Goal: Complete application form

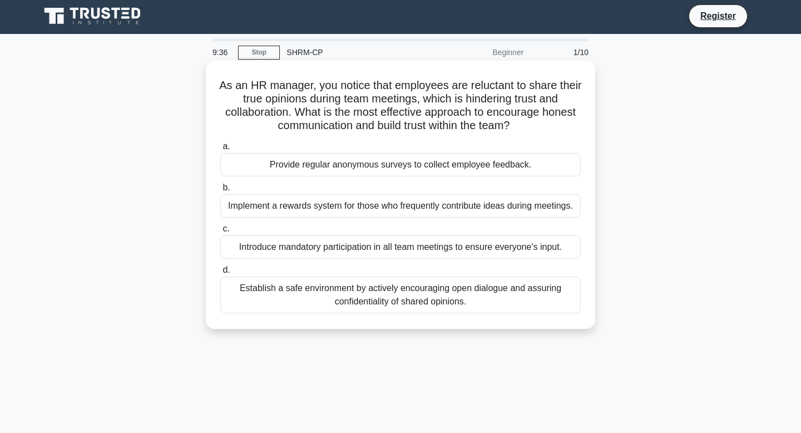
scroll to position [2, 0]
click at [272, 288] on div "Establish a safe environment by actively encouraging open dialogue and assuring…" at bounding box center [400, 294] width 361 height 37
click at [220, 273] on input "d. Establish a safe environment by actively encouraging open dialogue and assur…" at bounding box center [220, 269] width 0 height 7
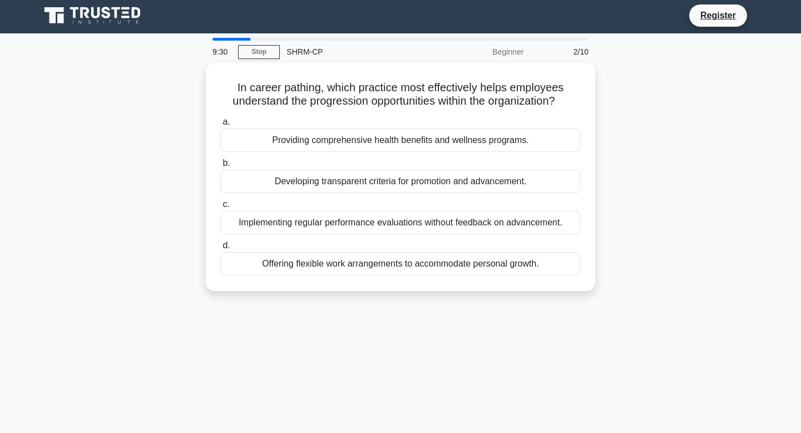
scroll to position [0, 0]
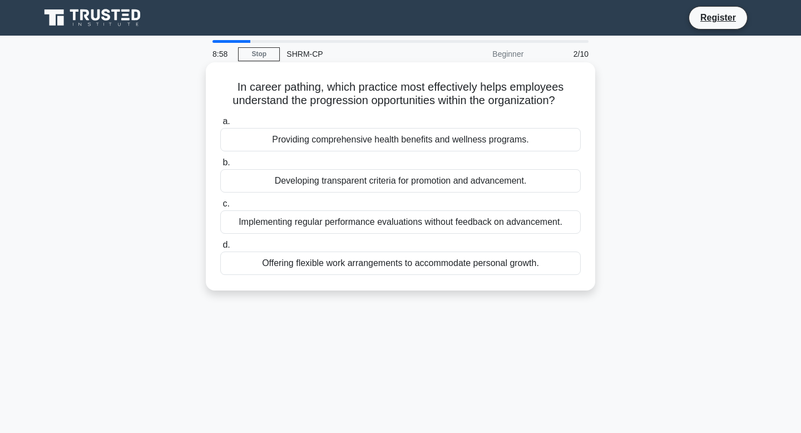
click at [345, 178] on div "Developing transparent criteria for promotion and advancement." at bounding box center [400, 180] width 361 height 23
click at [220, 166] on input "b. Developing transparent criteria for promotion and advancement." at bounding box center [220, 162] width 0 height 7
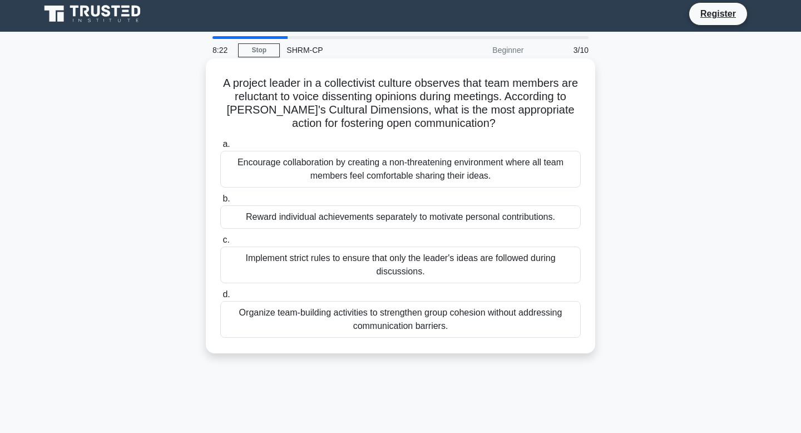
scroll to position [4, 0]
click at [315, 172] on div "Encourage collaboration by creating a non-threatening environment where all tea…" at bounding box center [400, 168] width 361 height 37
click at [220, 147] on input "a. Encourage collaboration by creating a non-threatening environment where all …" at bounding box center [220, 143] width 0 height 7
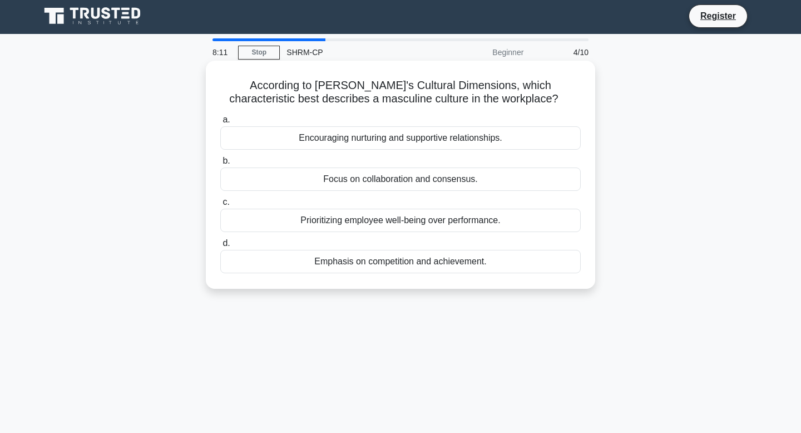
scroll to position [2, 0]
click at [406, 261] on div "Emphasis on competition and achievement." at bounding box center [400, 260] width 361 height 23
click at [220, 246] on input "d. Emphasis on competition and achievement." at bounding box center [220, 242] width 0 height 7
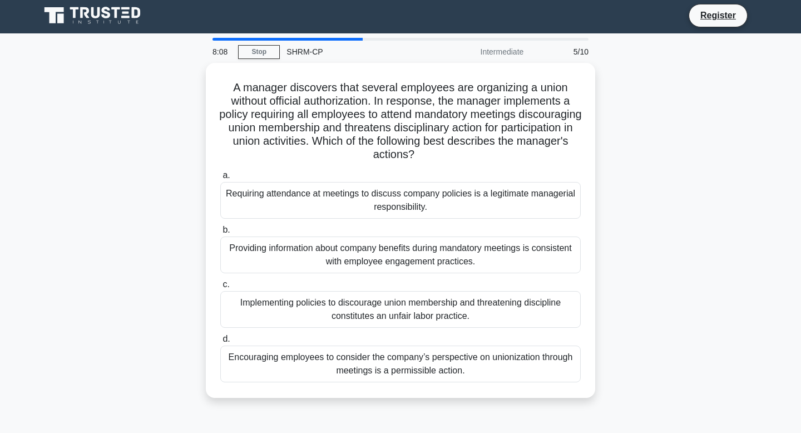
scroll to position [0, 0]
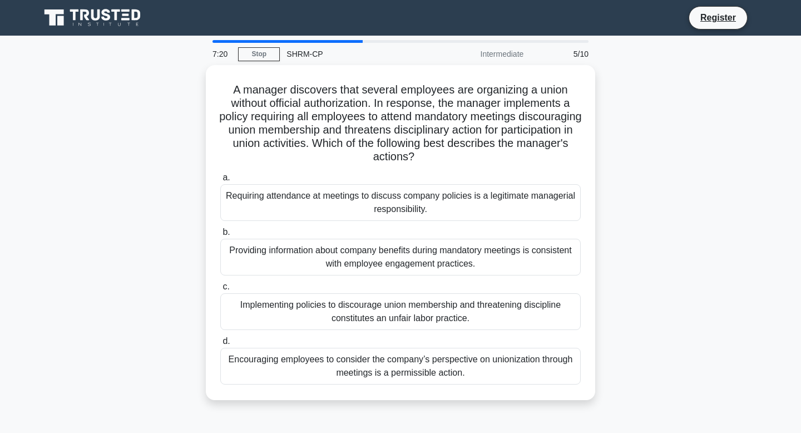
click at [349, 317] on div "Implementing policies to discourage union membership and threatening discipline…" at bounding box center [400, 311] width 361 height 37
click at [220, 290] on input "c. Implementing policies to discourage union membership and threatening discipl…" at bounding box center [220, 286] width 0 height 7
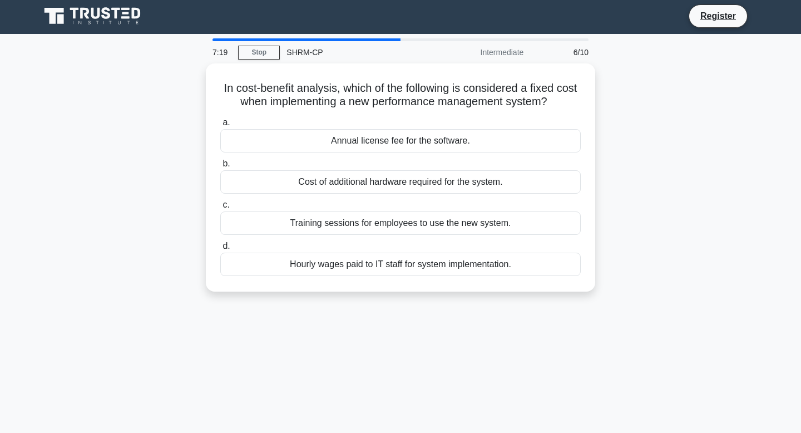
scroll to position [2, 0]
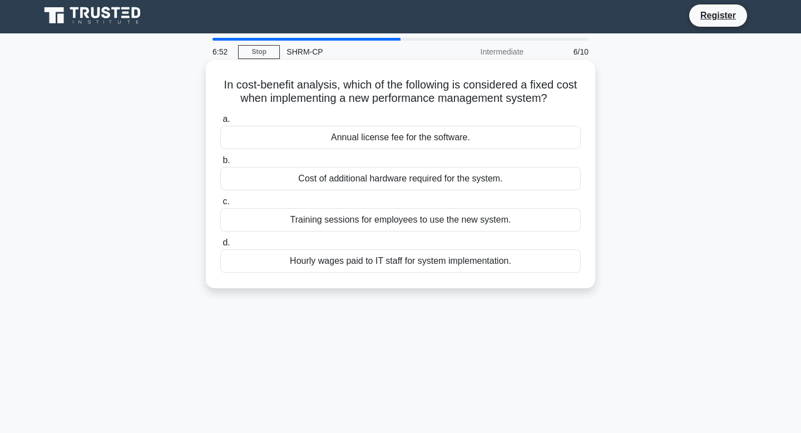
click at [416, 131] on div "Annual license fee for the software." at bounding box center [400, 137] width 361 height 23
click at [220, 123] on input "a. Annual license fee for the software." at bounding box center [220, 119] width 0 height 7
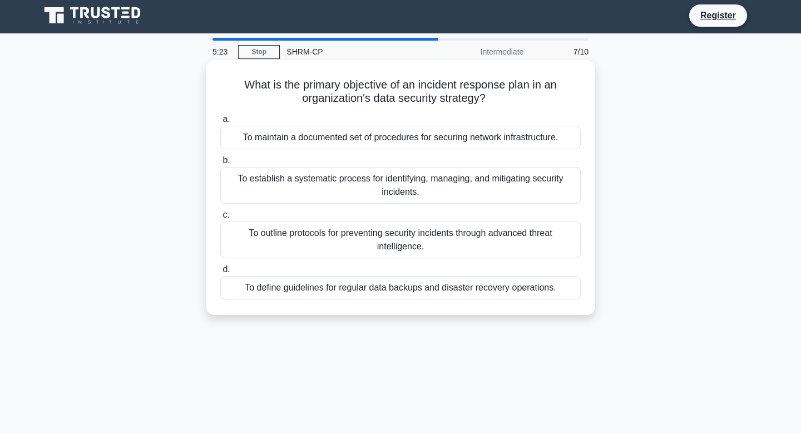
click at [264, 190] on div "To establish a systematic process for identifying, managing, and mitigating sec…" at bounding box center [400, 185] width 361 height 37
click at [220, 164] on input "b. To establish a systematic process for identifying, managing, and mitigating …" at bounding box center [220, 160] width 0 height 7
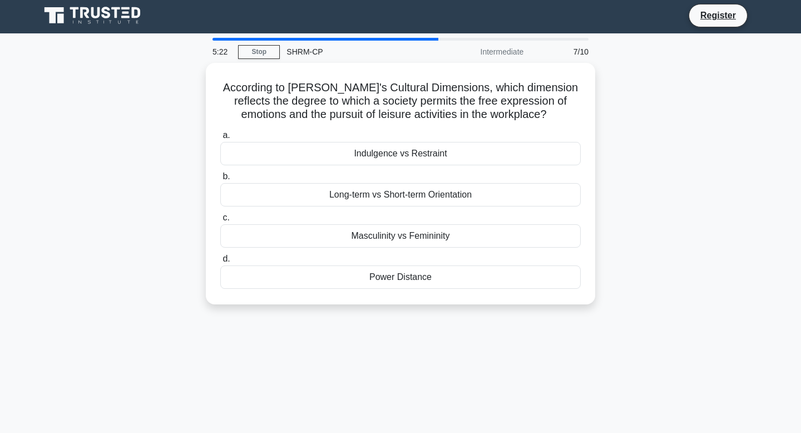
scroll to position [0, 0]
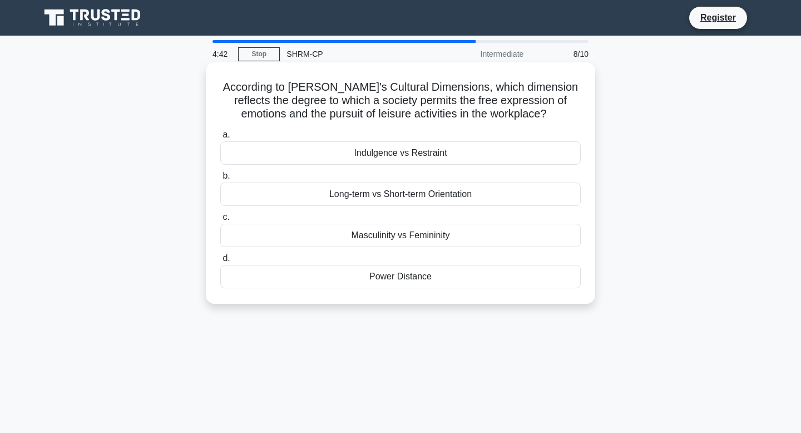
click at [356, 201] on div "Long-term vs Short-term Orientation" at bounding box center [400, 194] width 361 height 23
click at [220, 180] on input "b. Long-term vs Short-term Orientation" at bounding box center [220, 175] width 0 height 7
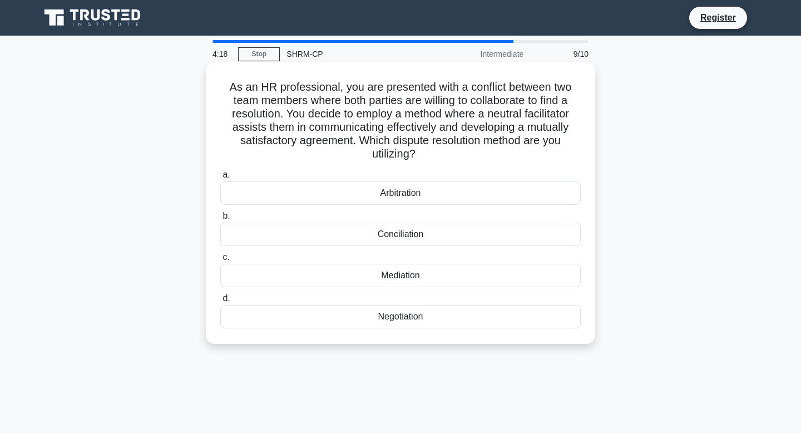
click at [395, 313] on div "Negotiation" at bounding box center [400, 316] width 361 height 23
click at [220, 302] on input "d. Negotiation" at bounding box center [220, 298] width 0 height 7
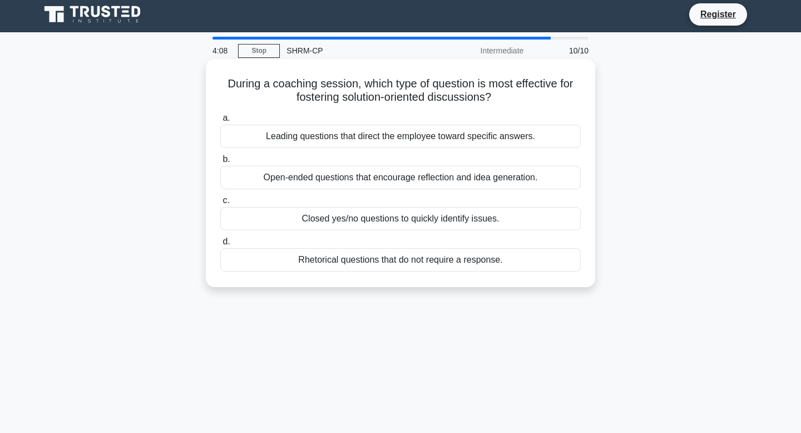
scroll to position [4, 0]
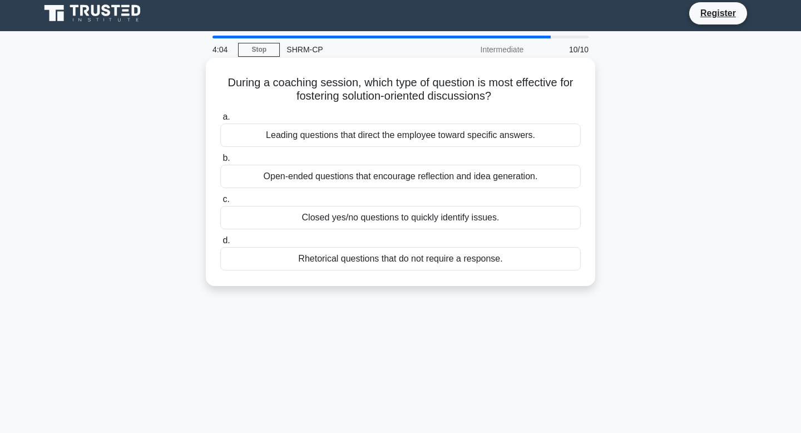
click at [329, 174] on div "Open-ended questions that encourage reflection and idea generation." at bounding box center [400, 176] width 361 height 23
click at [220, 162] on input "b. Open-ended questions that encourage reflection and idea generation." at bounding box center [220, 158] width 0 height 7
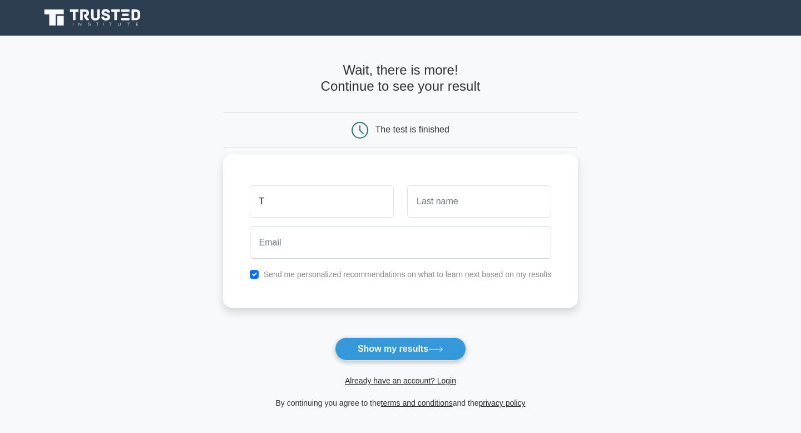
type input "T"
type input "[PERSON_NAME]"
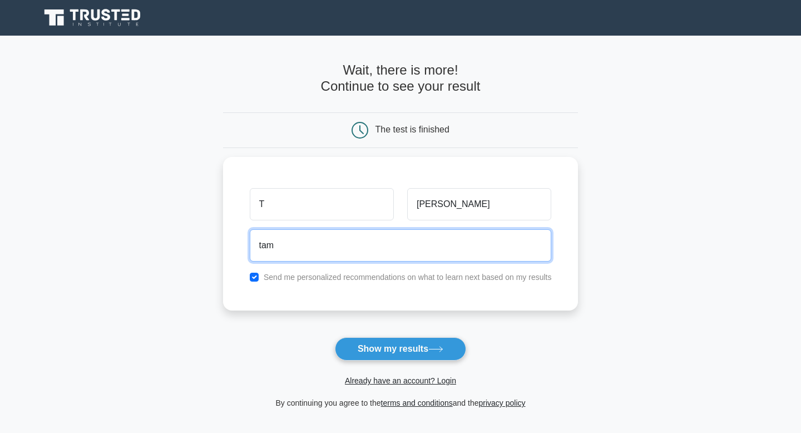
type input "[EMAIL_ADDRESS][DOMAIN_NAME]"
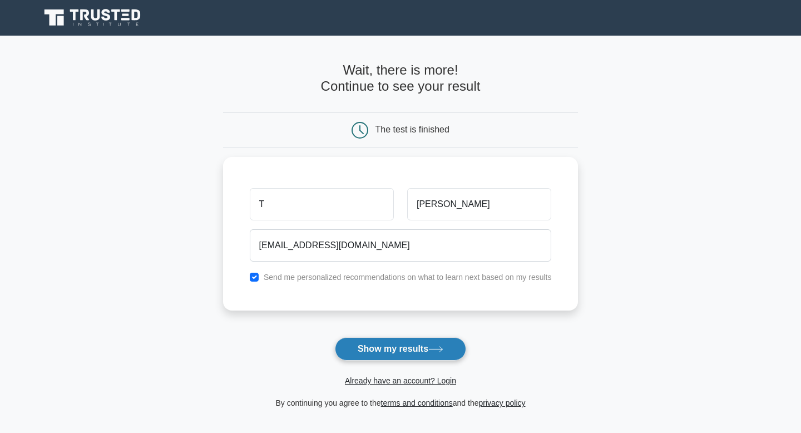
click at [387, 354] on button "Show my results" at bounding box center [400, 348] width 131 height 23
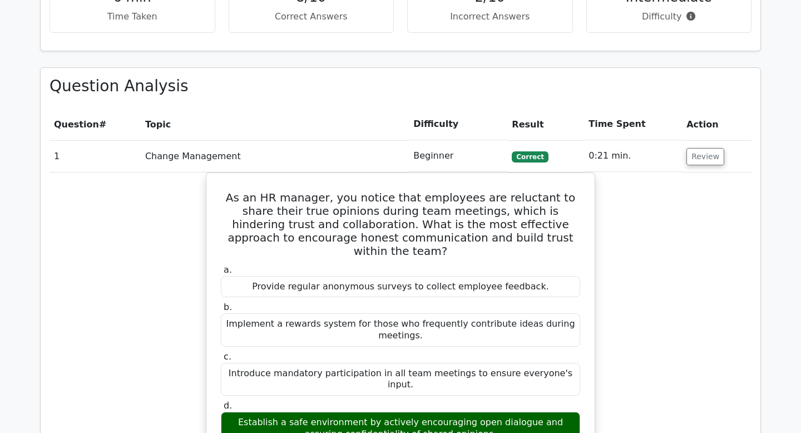
scroll to position [919, 0]
